Goal: Check status: Check status

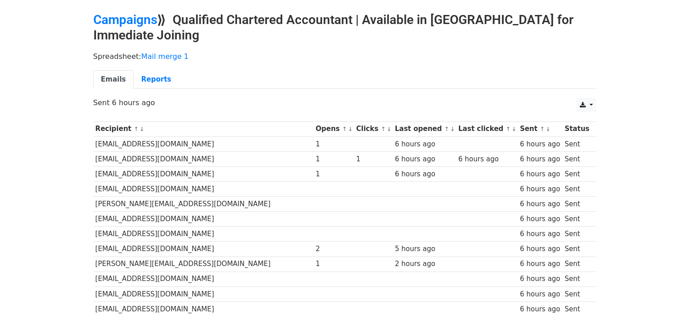
scroll to position [22, 0]
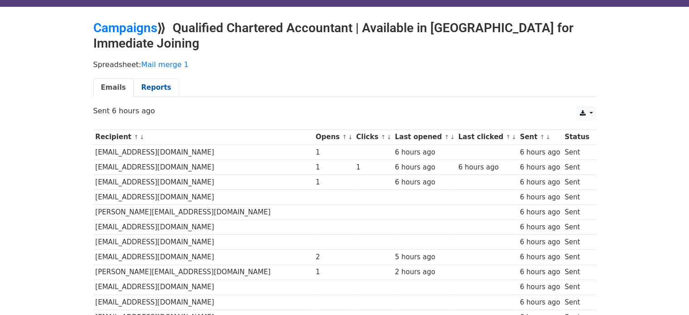
click at [135, 85] on link "Reports" at bounding box center [156, 87] width 45 height 19
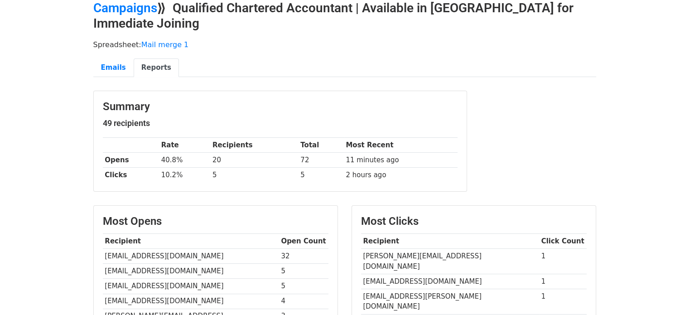
scroll to position [48, 0]
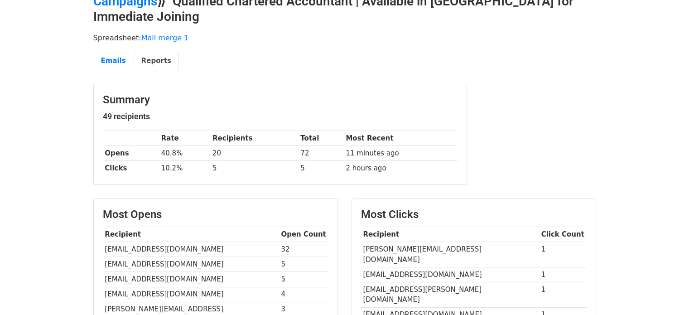
click at [299, 153] on td "72" at bounding box center [320, 153] width 45 height 15
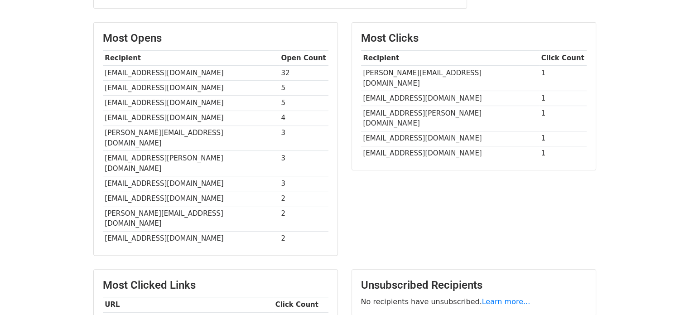
scroll to position [230, 0]
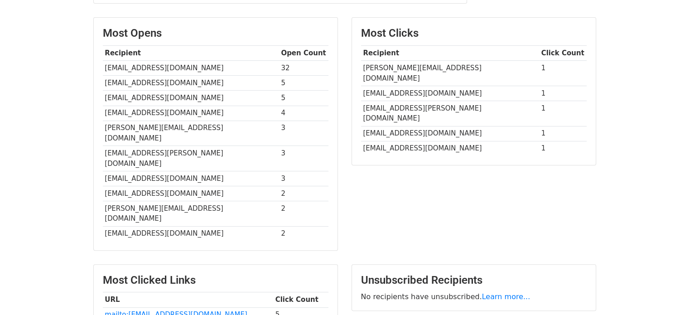
click at [396, 222] on div "Most Clicks Recipient Click Count chirag@rngauditors.com 1 dhawalgn@vericoaudit…" at bounding box center [474, 138] width 258 height 242
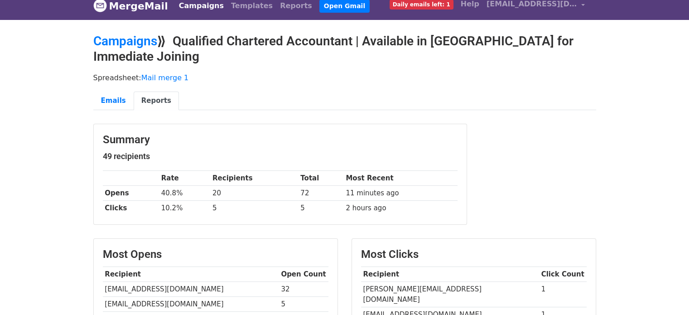
scroll to position [0, 0]
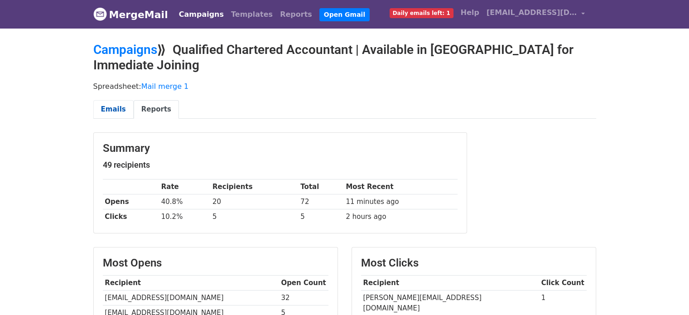
click at [108, 102] on link "Emails" at bounding box center [113, 109] width 40 height 19
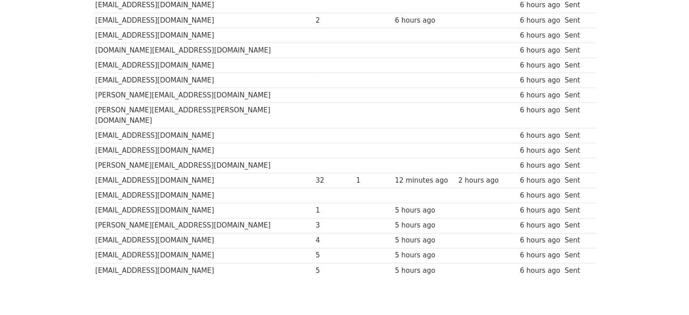
scroll to position [634, 0]
